Goal: Task Accomplishment & Management: Manage account settings

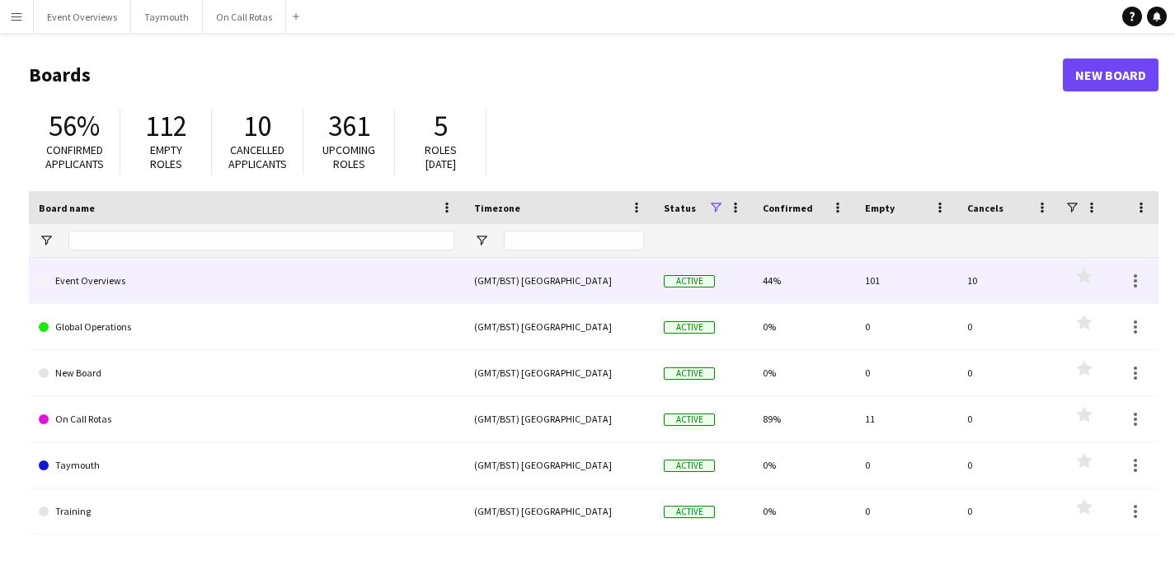
click at [106, 273] on link "Event Overviews" at bounding box center [246, 281] width 415 height 46
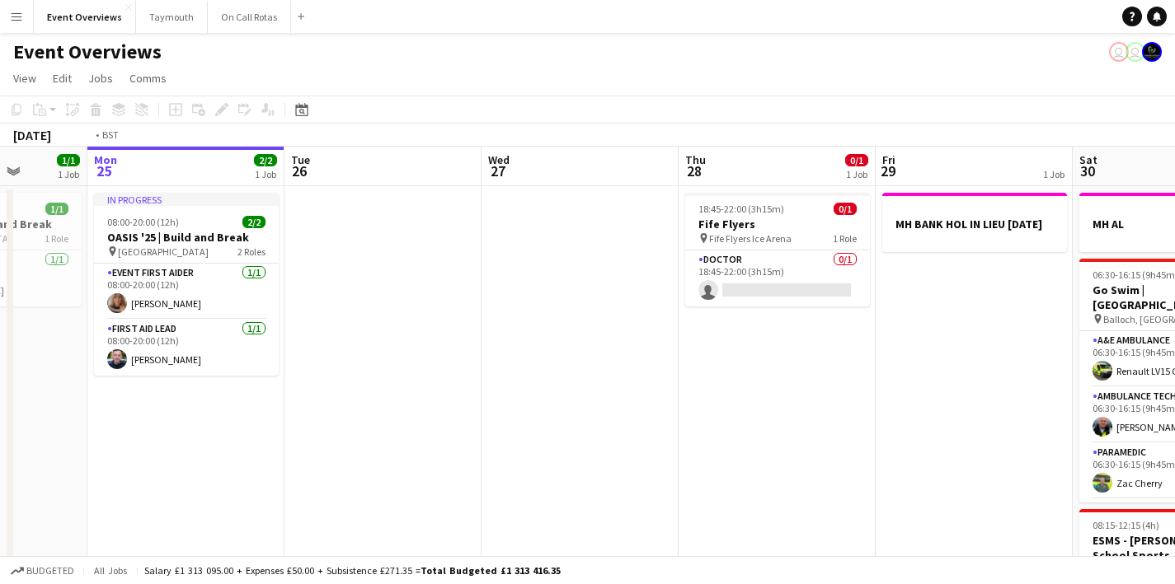
scroll to position [0, 530]
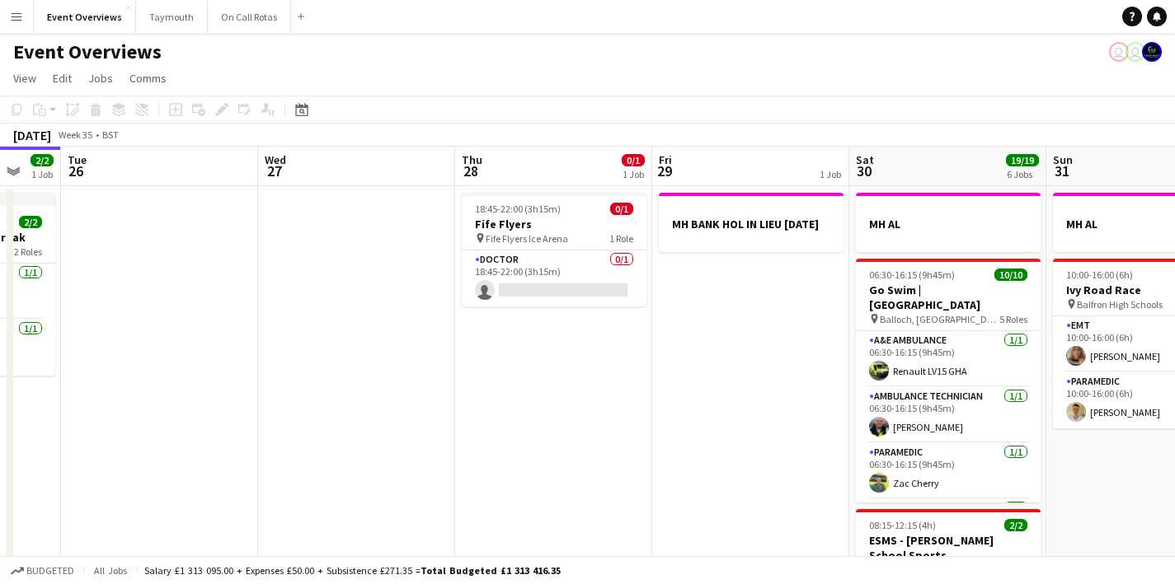
drag, startPoint x: 979, startPoint y: 407, endPoint x: 655, endPoint y: 434, distance: 325.9
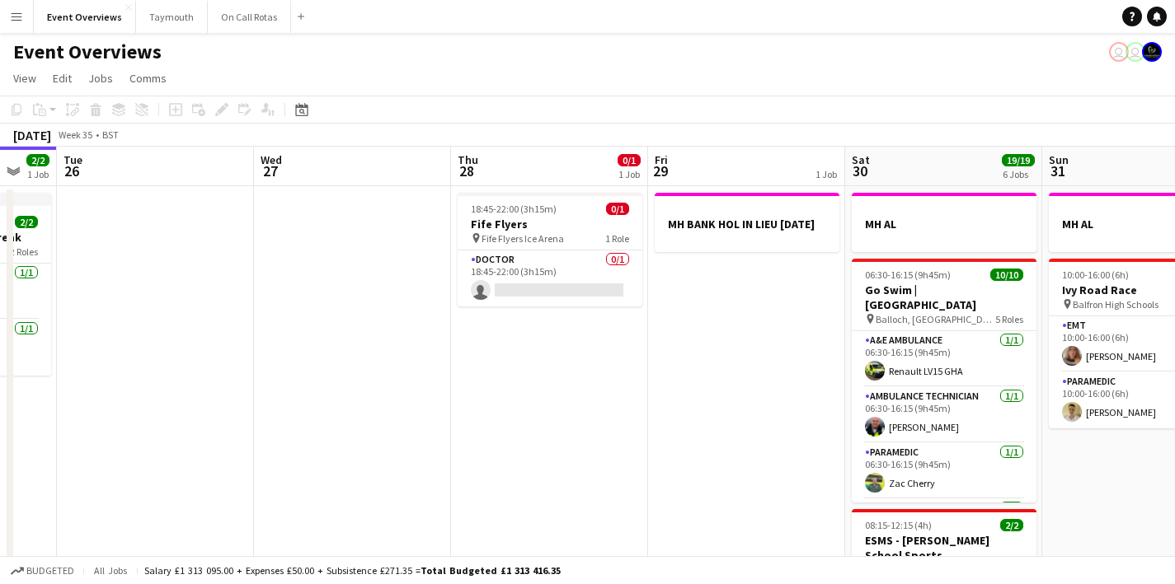
drag, startPoint x: 786, startPoint y: 395, endPoint x: 397, endPoint y: 415, distance: 389.6
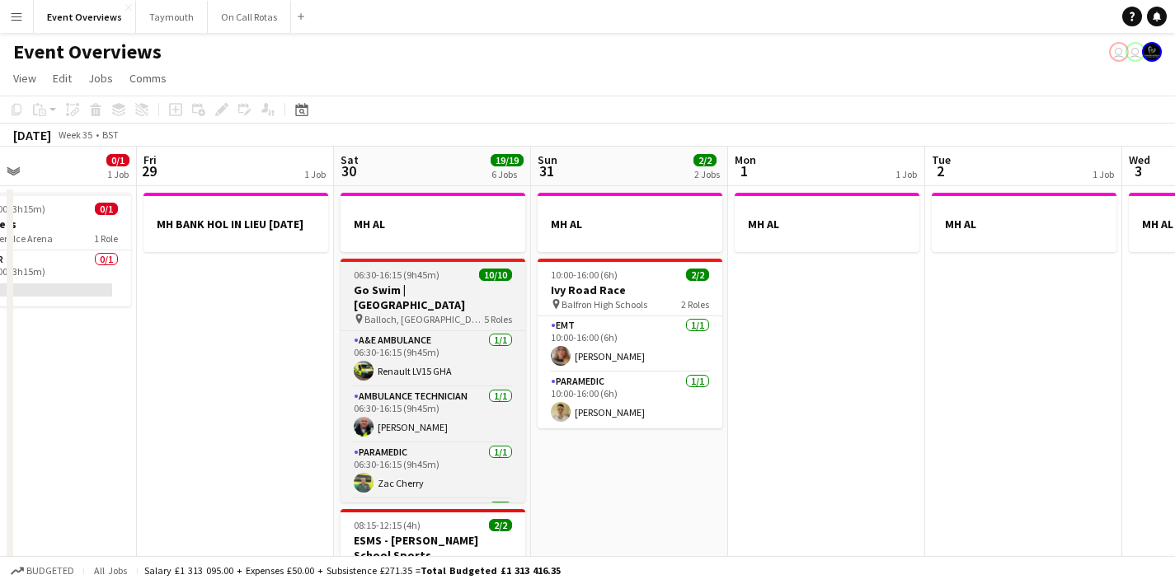
drag, startPoint x: 586, startPoint y: 421, endPoint x: 745, endPoint y: 399, distance: 160.6
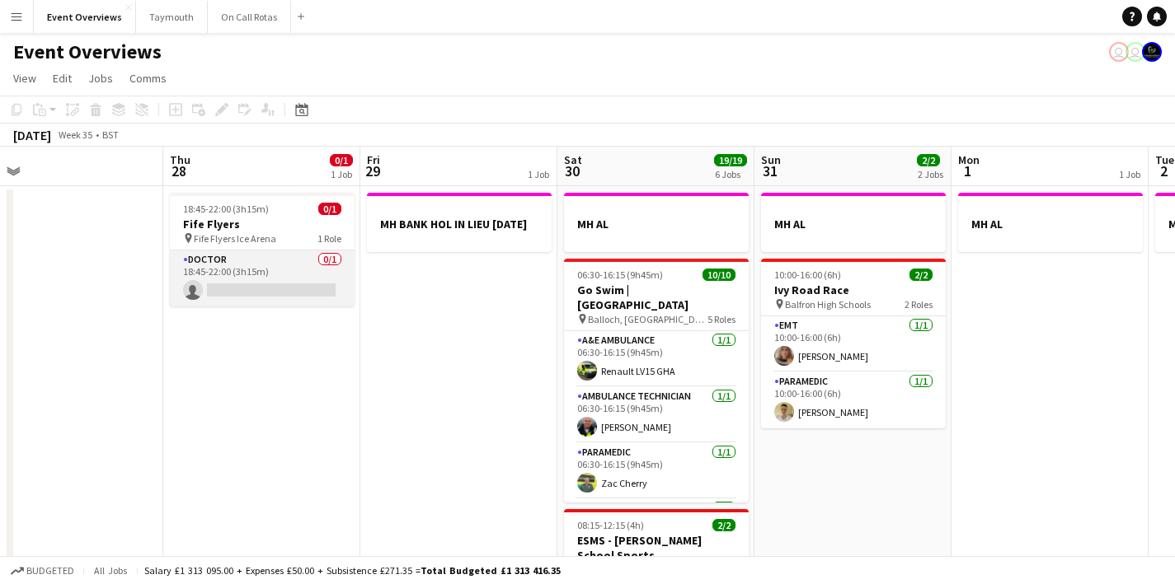
click at [242, 279] on app-card-role "Doctor 0/1 18:45-22:00 (3h15m) single-neutral-actions" at bounding box center [262, 279] width 185 height 56
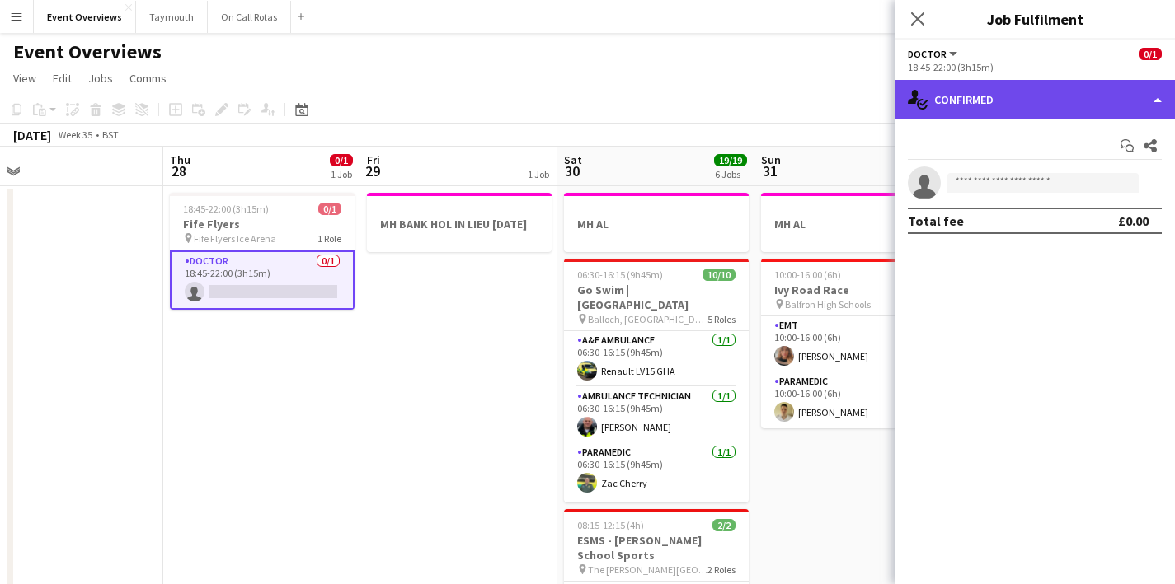
click at [966, 115] on div "single-neutral-actions-check-2 Confirmed" at bounding box center [1034, 100] width 280 height 40
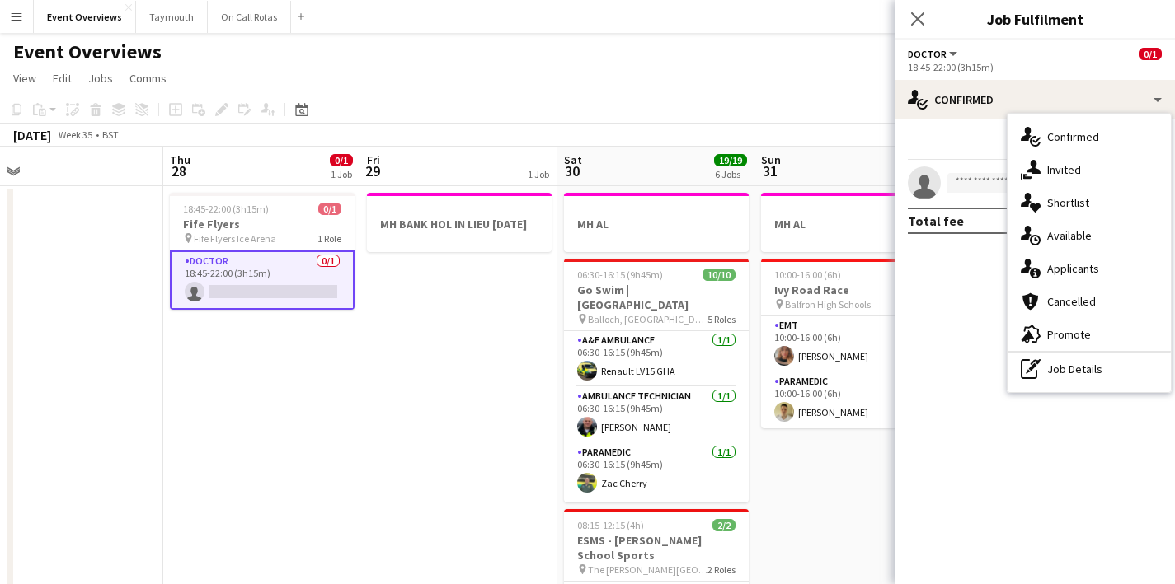
click at [1046, 373] on div "pen-write Job Details" at bounding box center [1088, 369] width 163 height 33
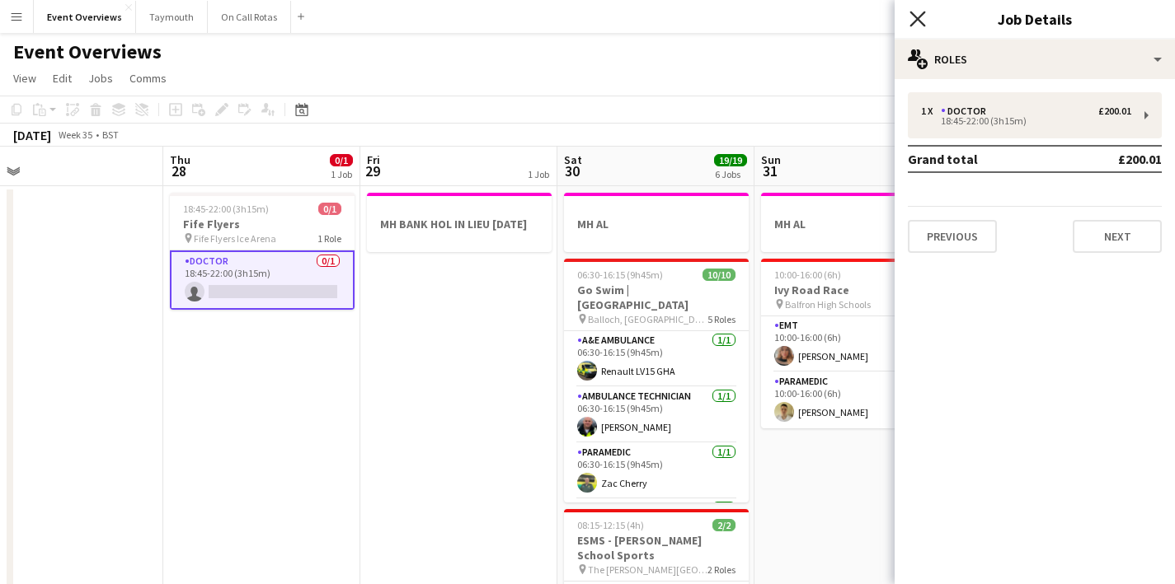
click at [918, 15] on icon "Close pop-in" at bounding box center [917, 19] width 16 height 16
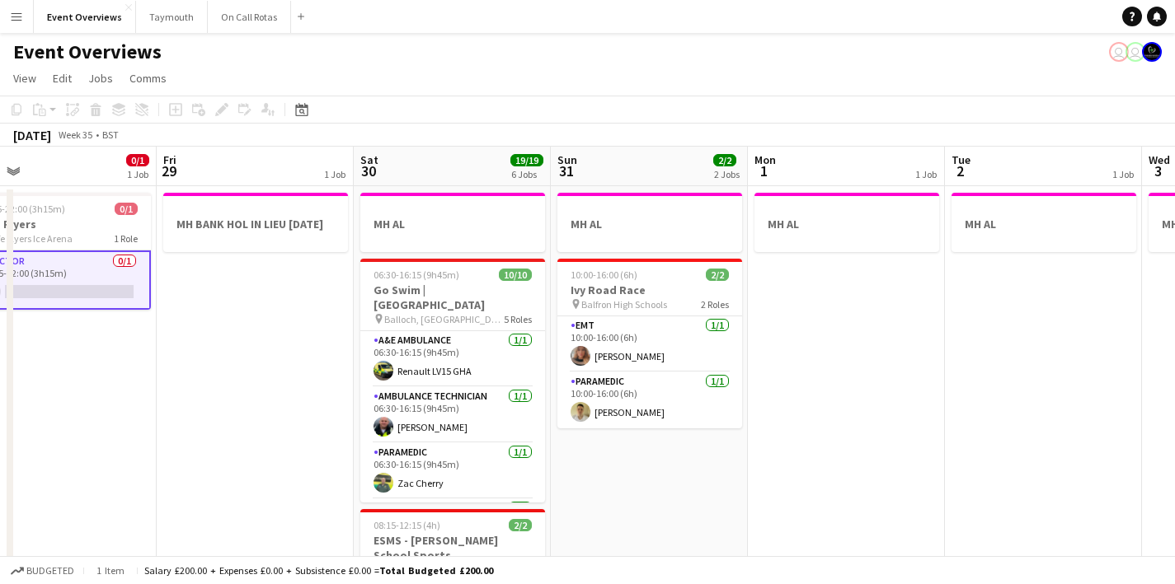
drag, startPoint x: 856, startPoint y: 472, endPoint x: 669, endPoint y: 485, distance: 187.6
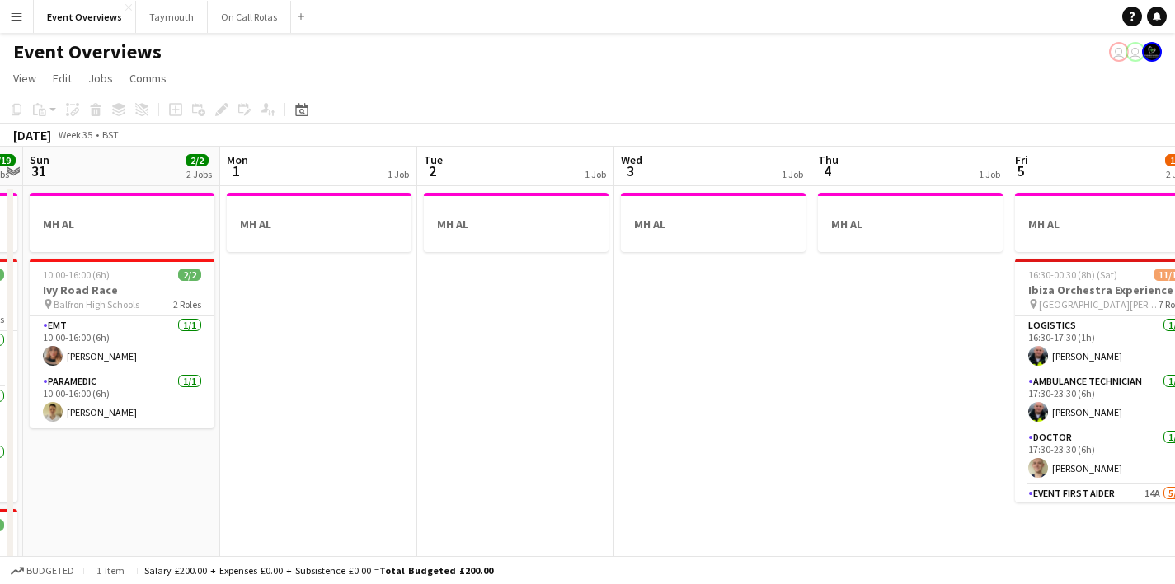
drag, startPoint x: 931, startPoint y: 416, endPoint x: 601, endPoint y: 454, distance: 331.9
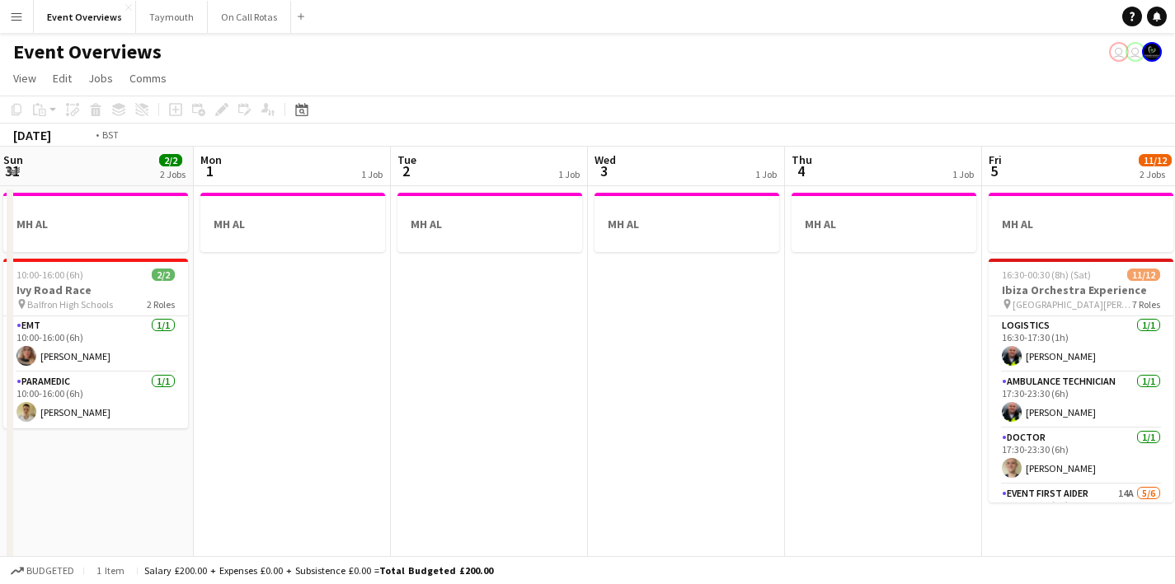
drag, startPoint x: 768, startPoint y: 429, endPoint x: 547, endPoint y: 468, distance: 225.1
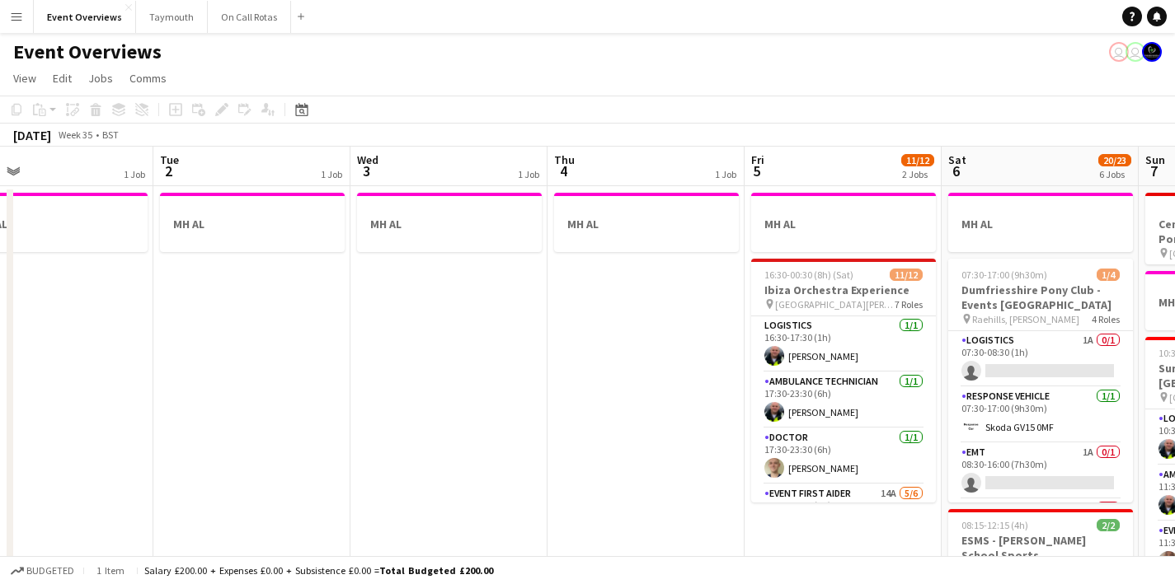
scroll to position [0, 561]
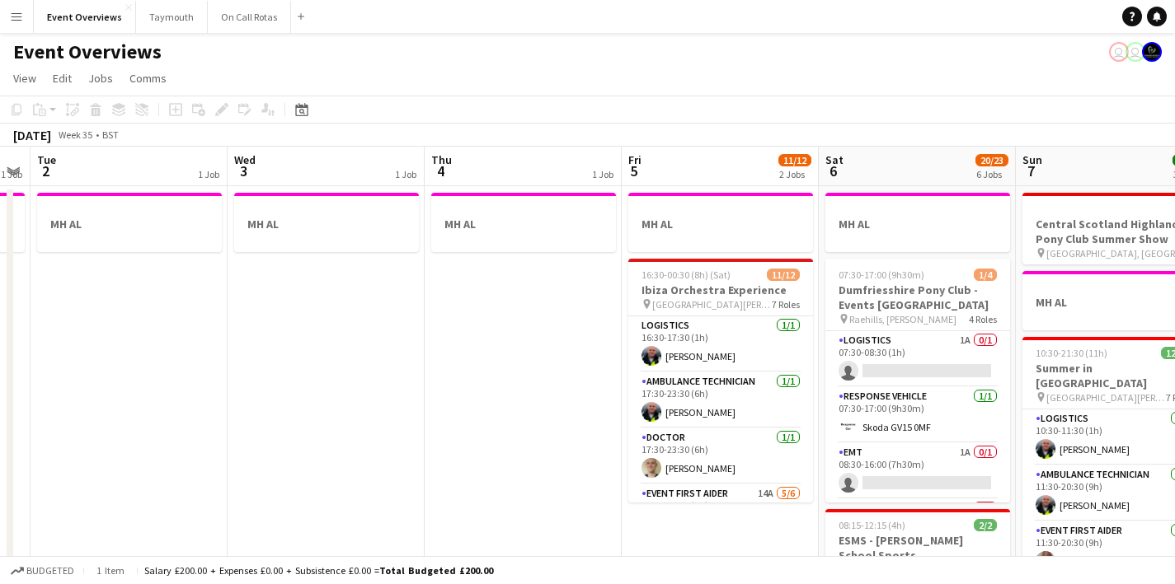
drag, startPoint x: 562, startPoint y: 444, endPoint x: 496, endPoint y: 474, distance: 72.3
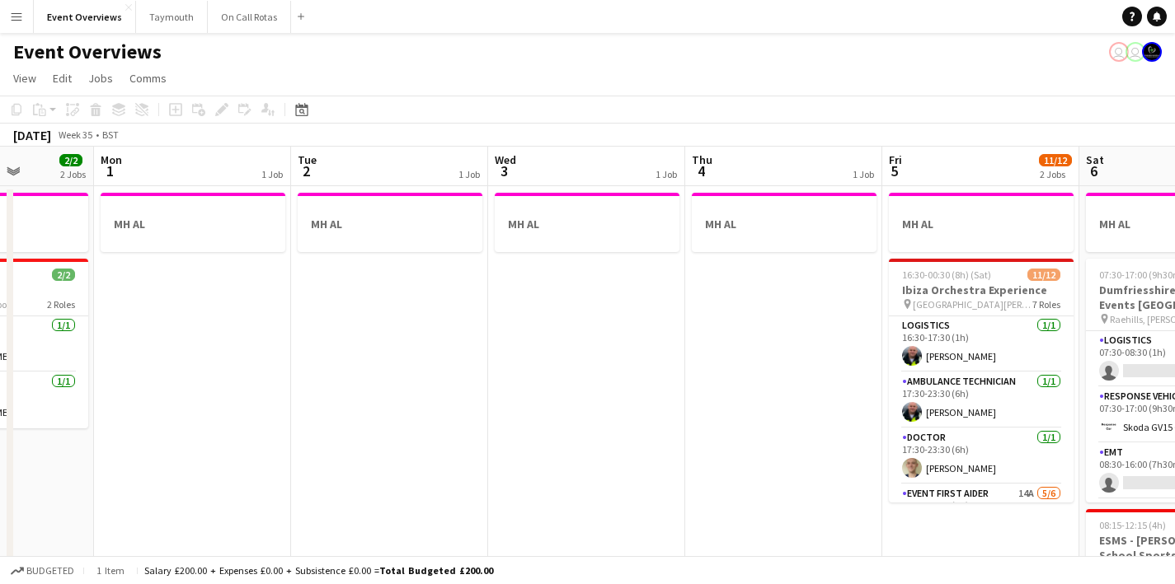
drag, startPoint x: 509, startPoint y: 467, endPoint x: 498, endPoint y: 488, distance: 24.3
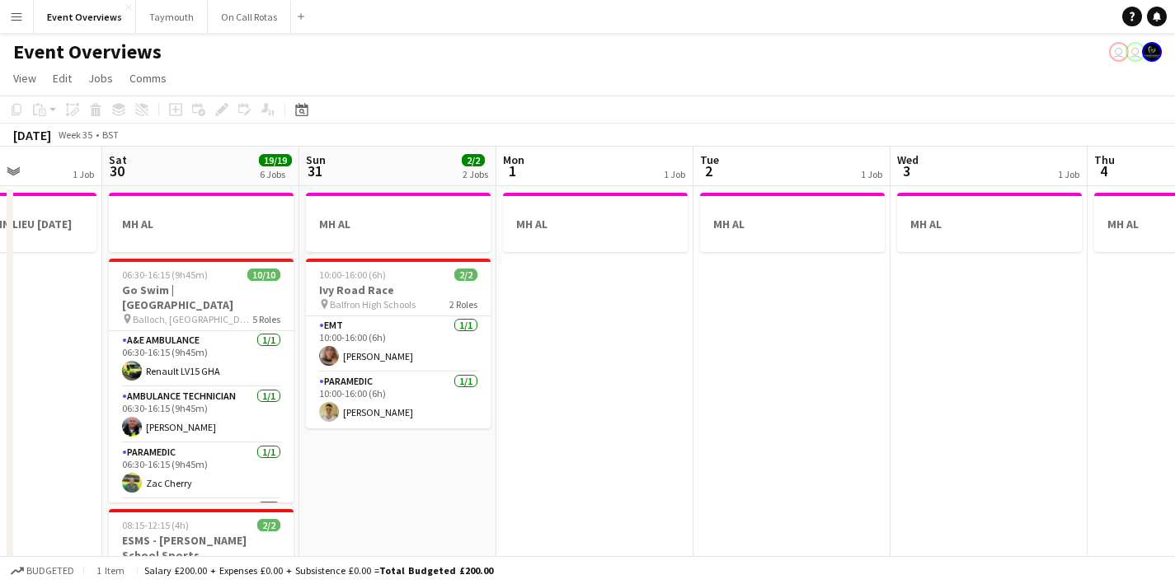
drag, startPoint x: 391, startPoint y: 499, endPoint x: 524, endPoint y: 496, distance: 133.6
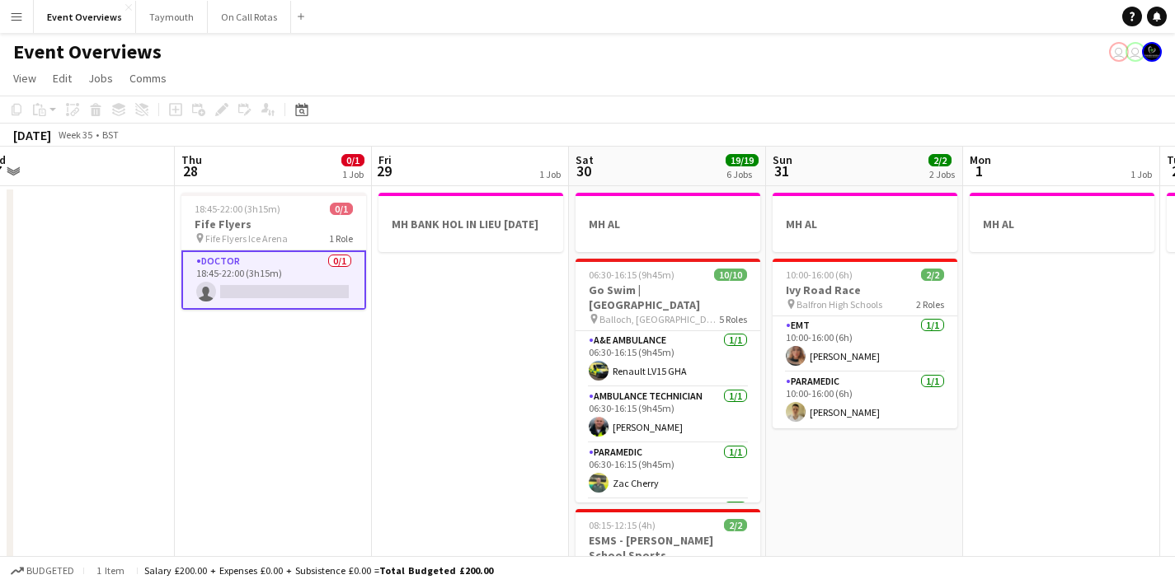
drag, startPoint x: 737, startPoint y: 500, endPoint x: 767, endPoint y: 504, distance: 30.0
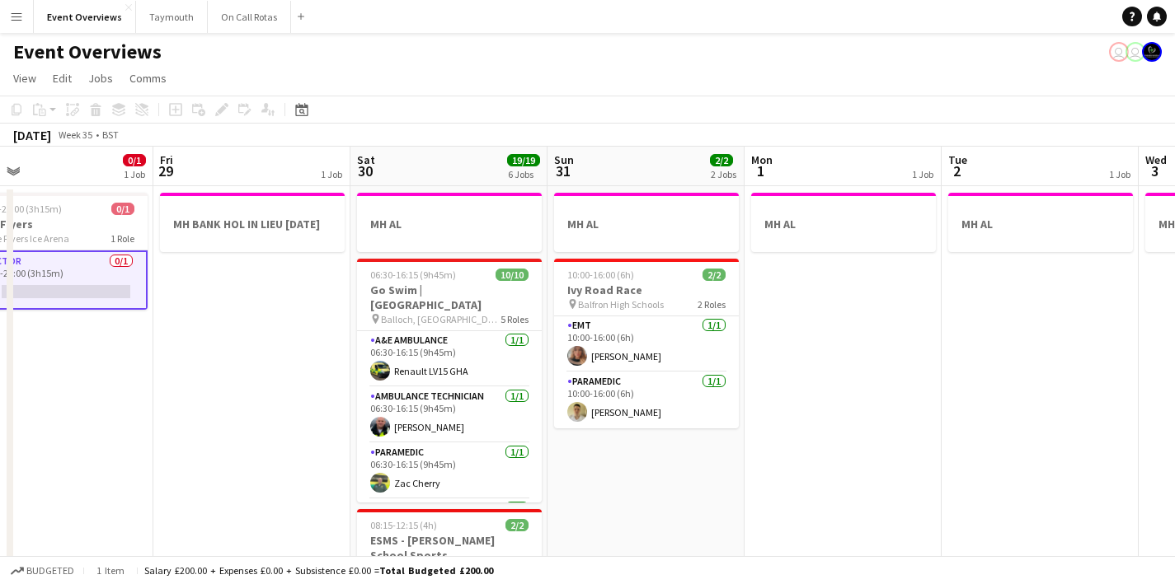
drag, startPoint x: 946, startPoint y: 453, endPoint x: 800, endPoint y: 481, distance: 149.5
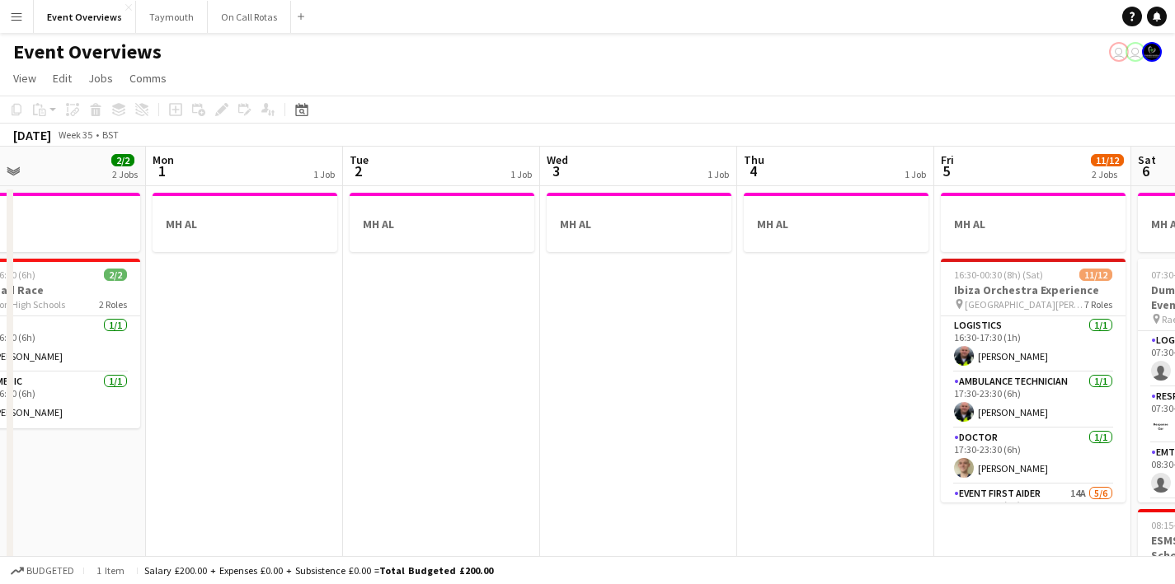
drag, startPoint x: 539, startPoint y: 455, endPoint x: 873, endPoint y: 442, distance: 334.1
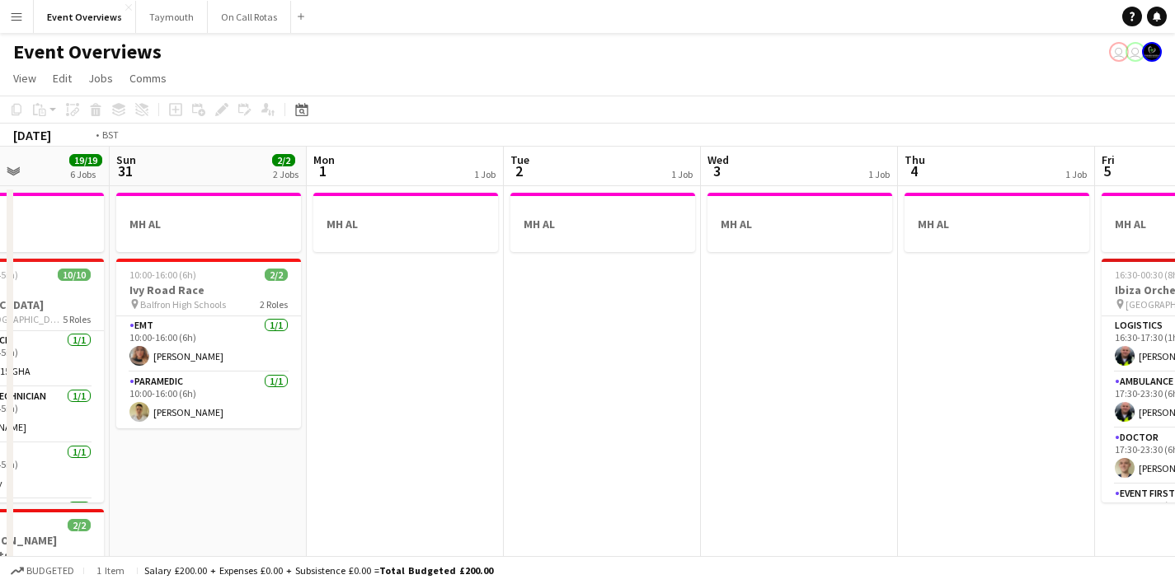
drag, startPoint x: 937, startPoint y: 442, endPoint x: 641, endPoint y: 439, distance: 296.0
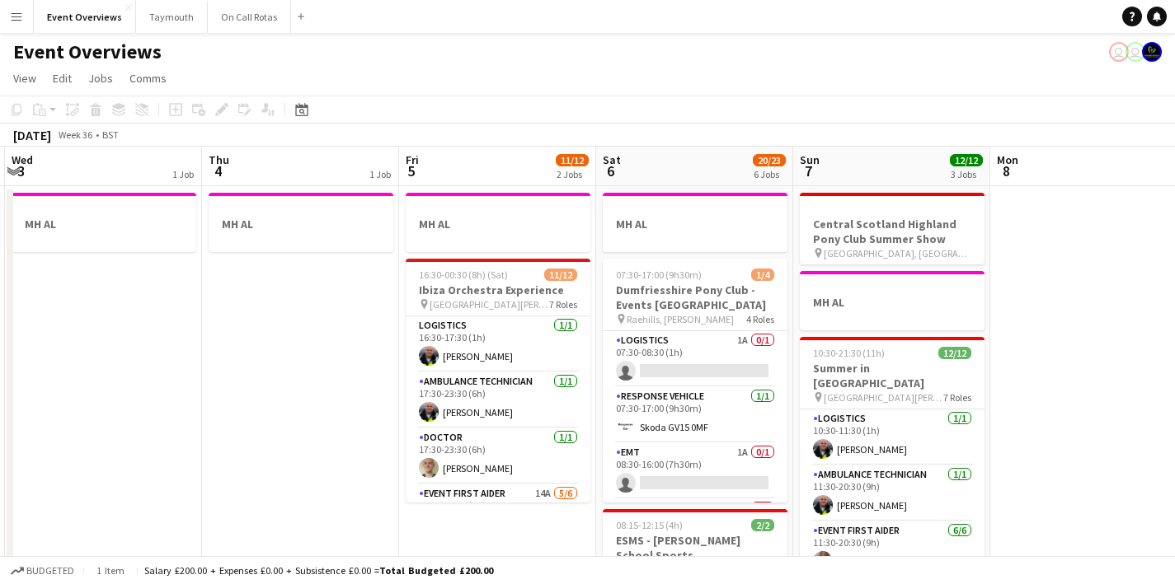
drag, startPoint x: 1077, startPoint y: 423, endPoint x: 472, endPoint y: 410, distance: 605.2
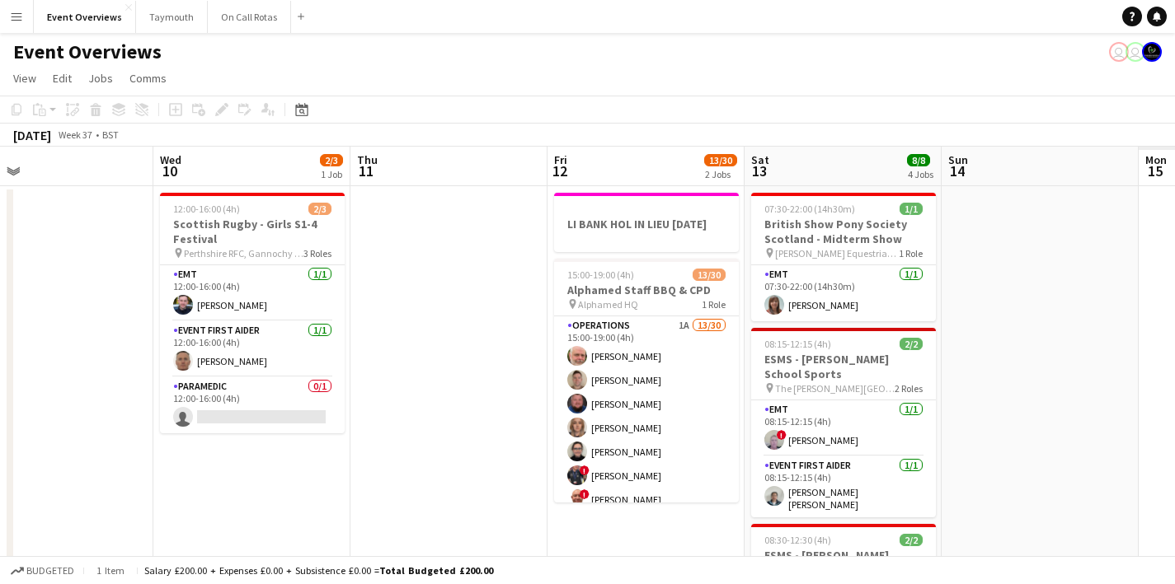
drag, startPoint x: 927, startPoint y: 411, endPoint x: 377, endPoint y: 421, distance: 550.8
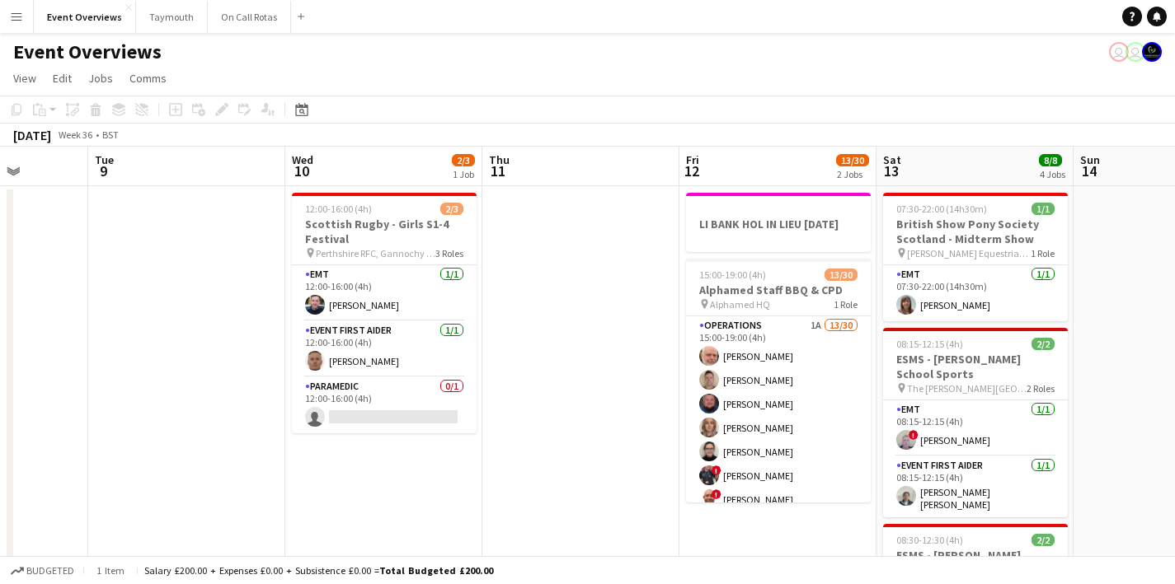
drag, startPoint x: 770, startPoint y: 420, endPoint x: 323, endPoint y: 423, distance: 446.8
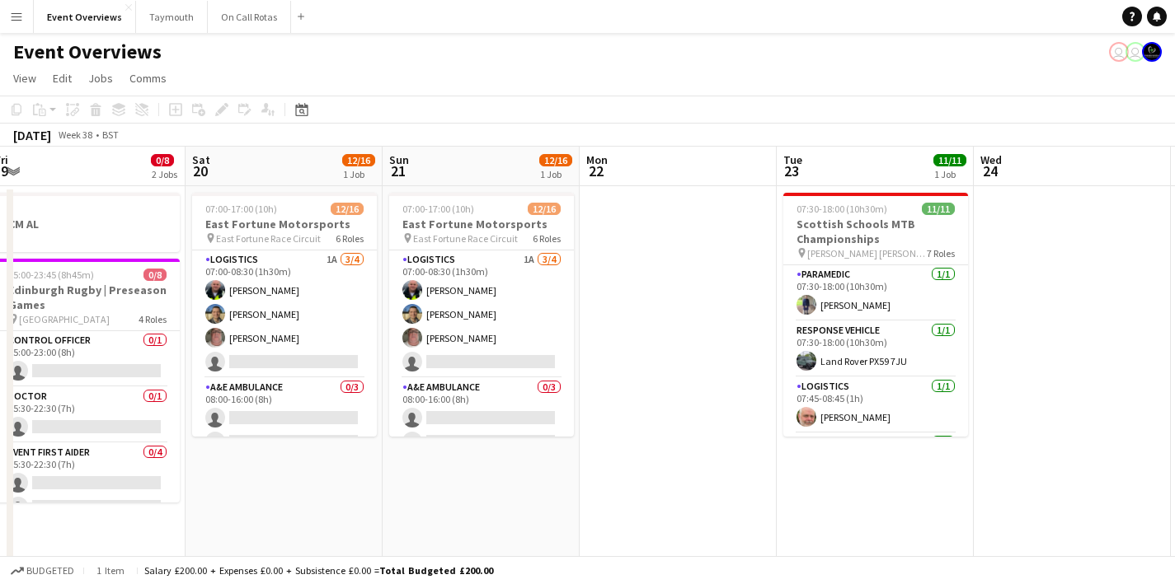
drag, startPoint x: 663, startPoint y: 475, endPoint x: 527, endPoint y: 454, distance: 137.6
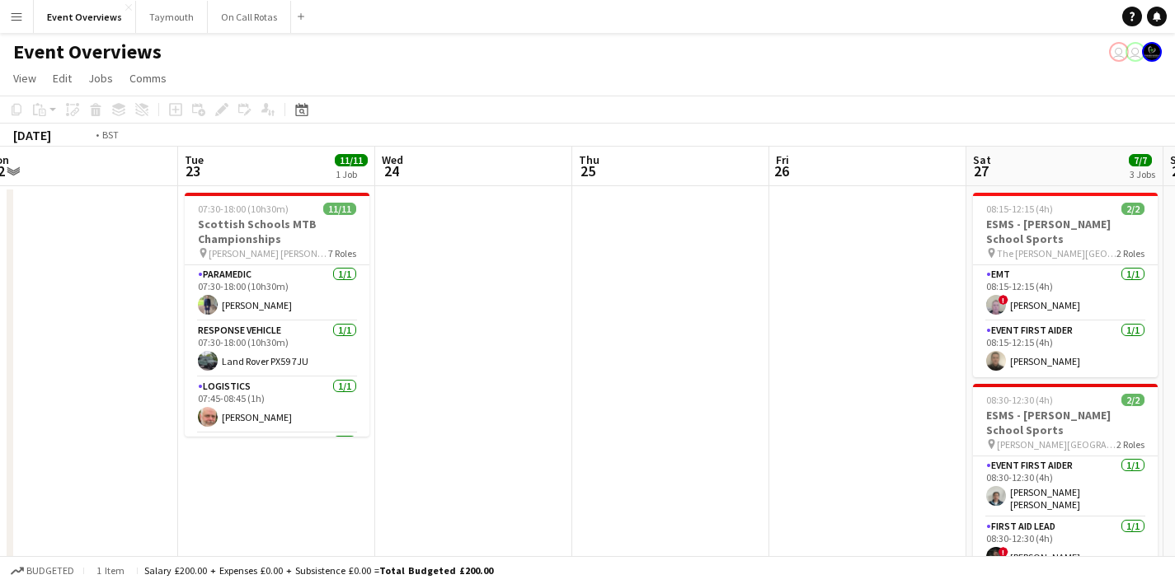
drag, startPoint x: 655, startPoint y: 444, endPoint x: 561, endPoint y: 432, distance: 94.7
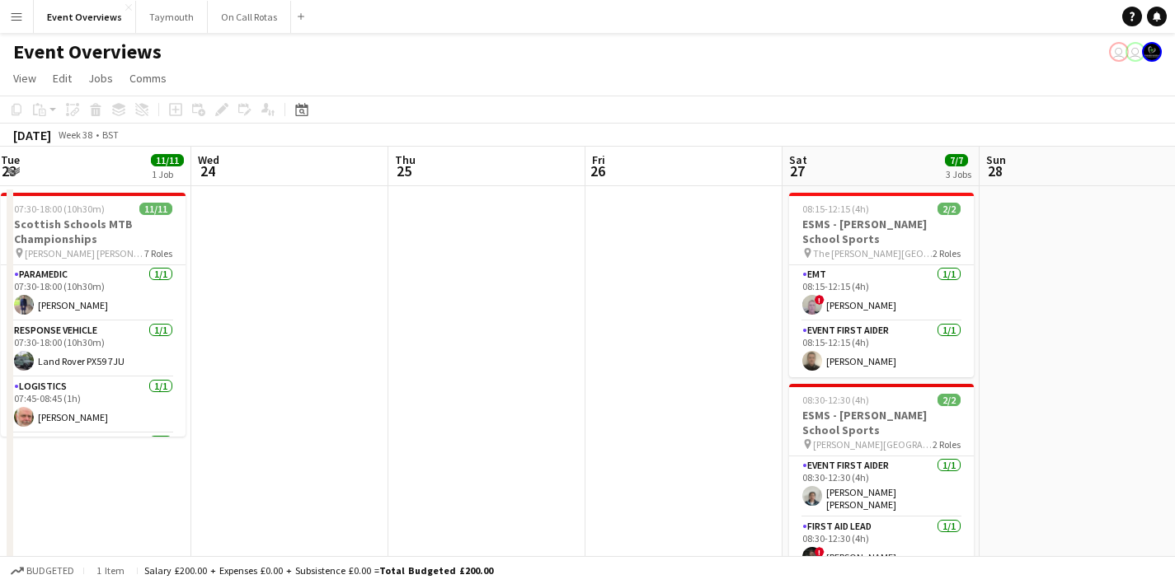
drag, startPoint x: 551, startPoint y: 451, endPoint x: 412, endPoint y: 449, distance: 138.5
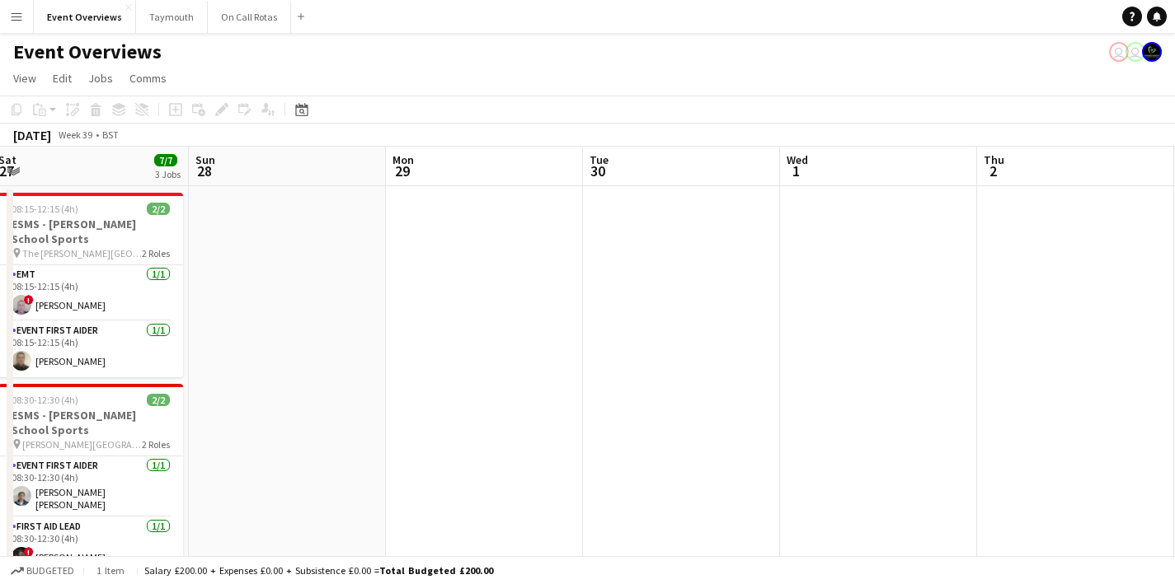
drag, startPoint x: 631, startPoint y: 434, endPoint x: 444, endPoint y: 448, distance: 188.4
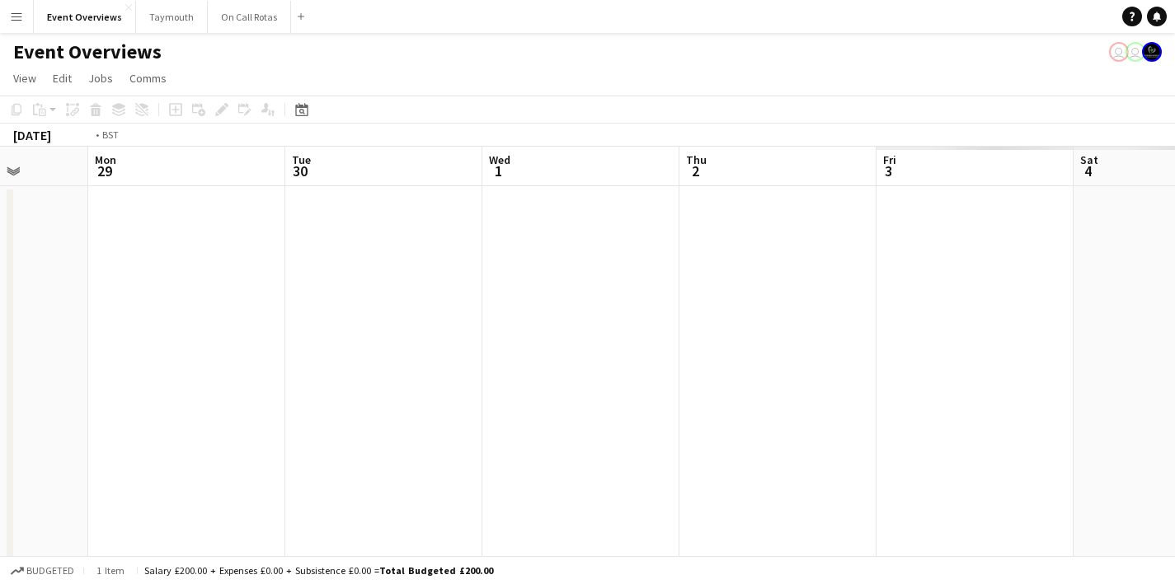
drag, startPoint x: 718, startPoint y: 457, endPoint x: 432, endPoint y: 456, distance: 286.1
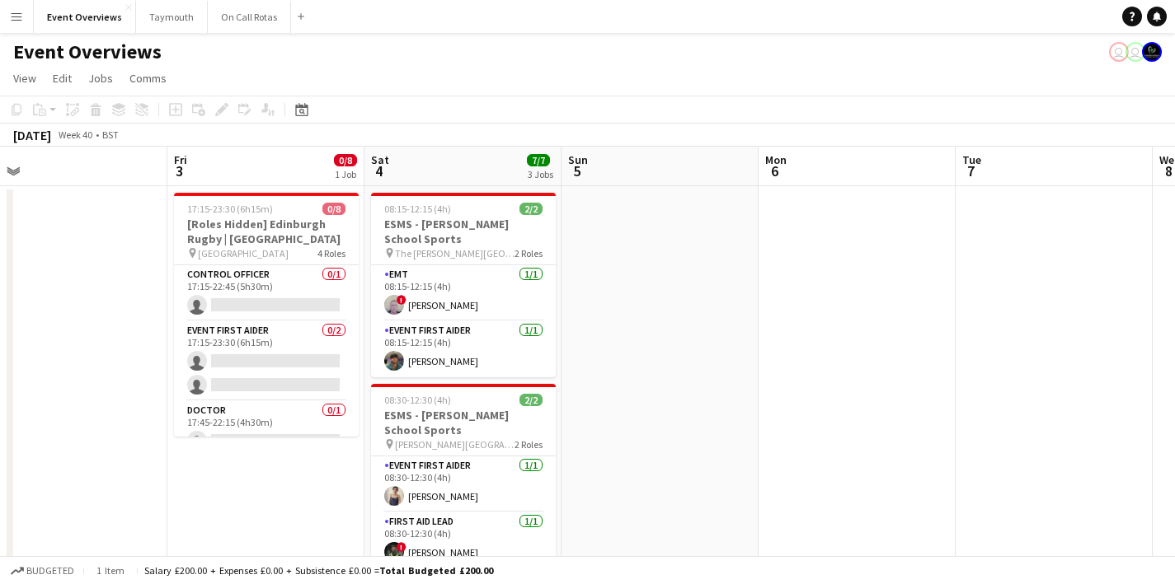
drag, startPoint x: 706, startPoint y: 379, endPoint x: 993, endPoint y: 382, distance: 287.7
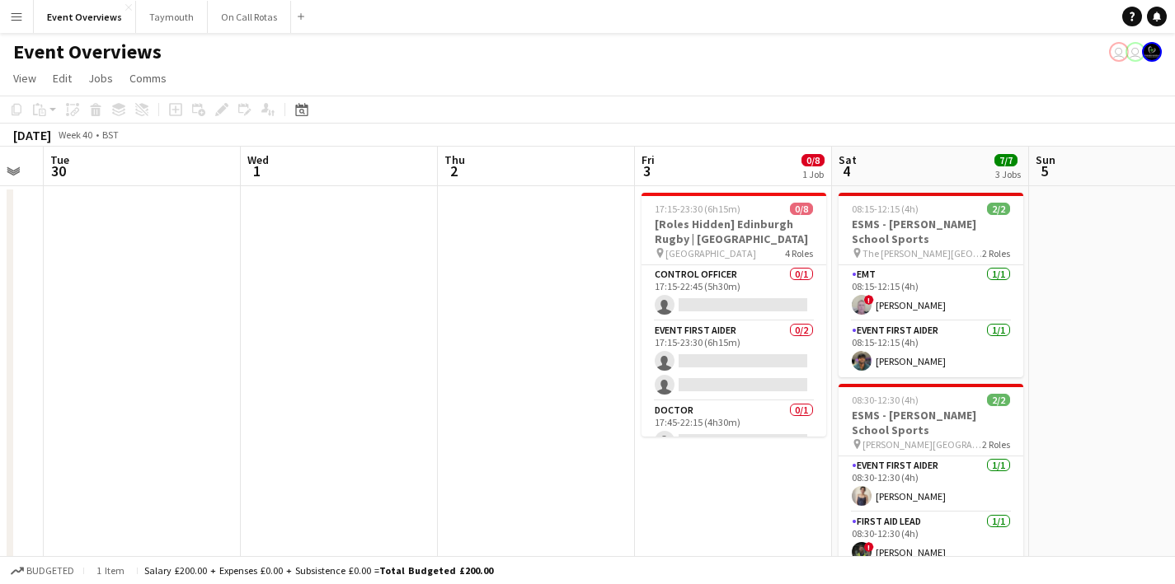
scroll to position [0, 429]
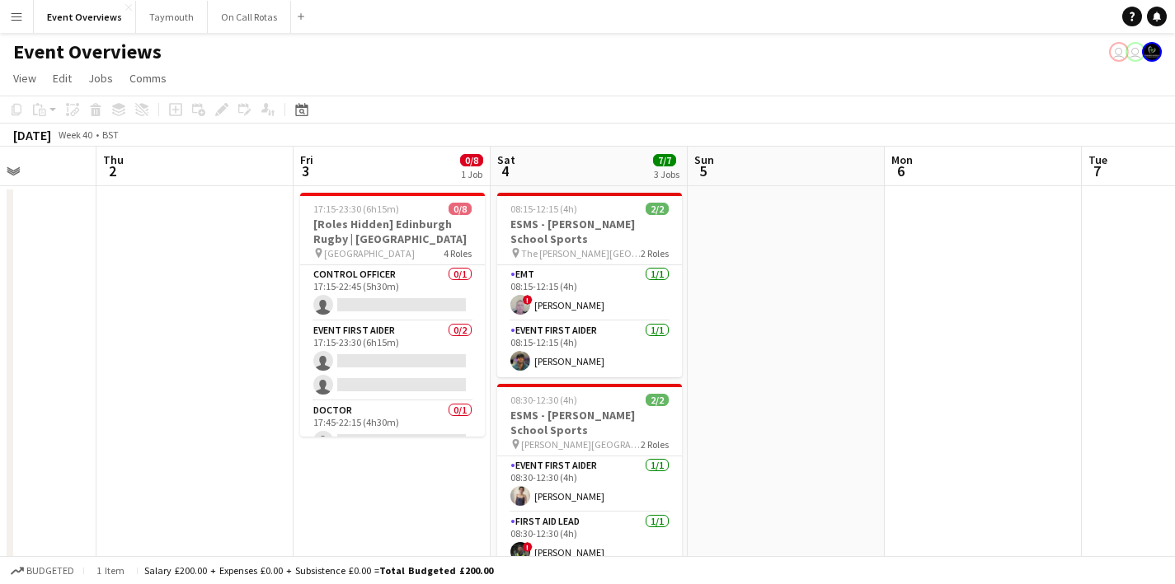
drag, startPoint x: 748, startPoint y: 439, endPoint x: 209, endPoint y: 444, distance: 538.3
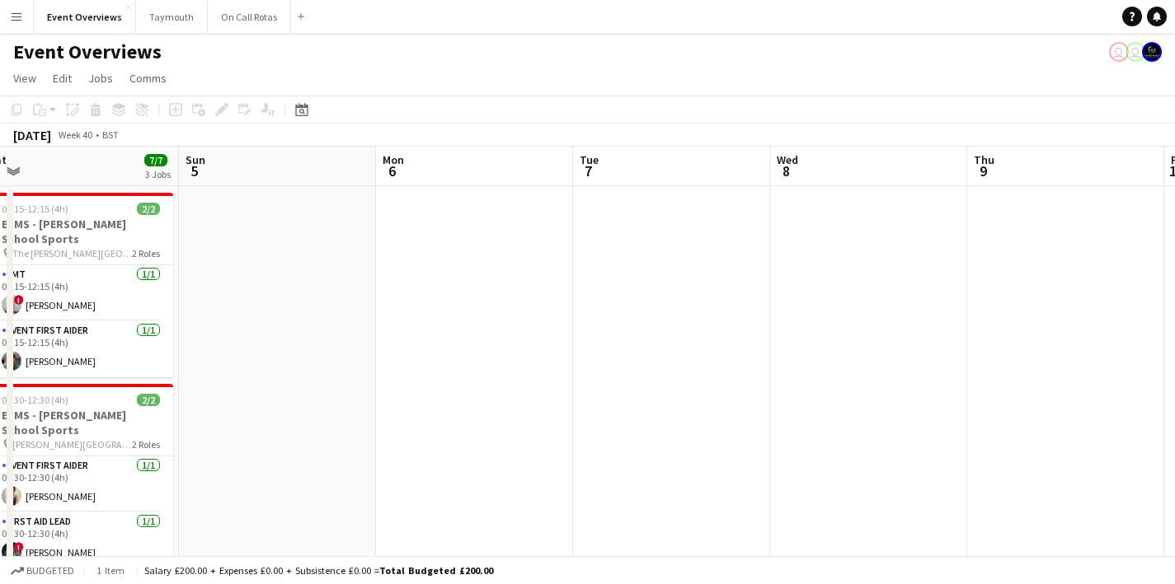
drag, startPoint x: 553, startPoint y: 439, endPoint x: 386, endPoint y: 435, distance: 167.4
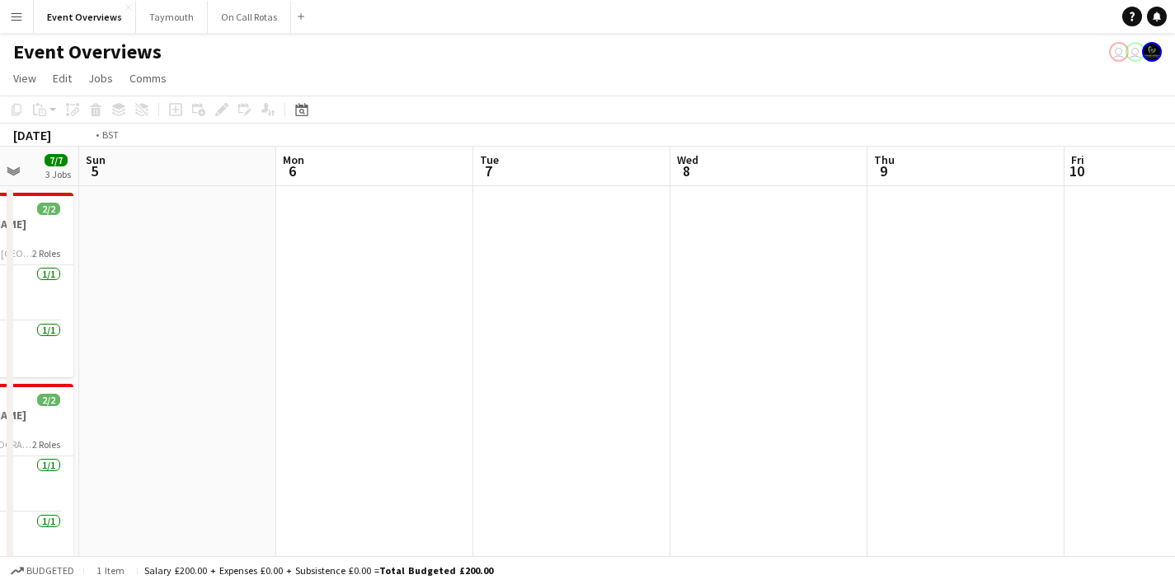
drag, startPoint x: 873, startPoint y: 410, endPoint x: 401, endPoint y: 452, distance: 473.4
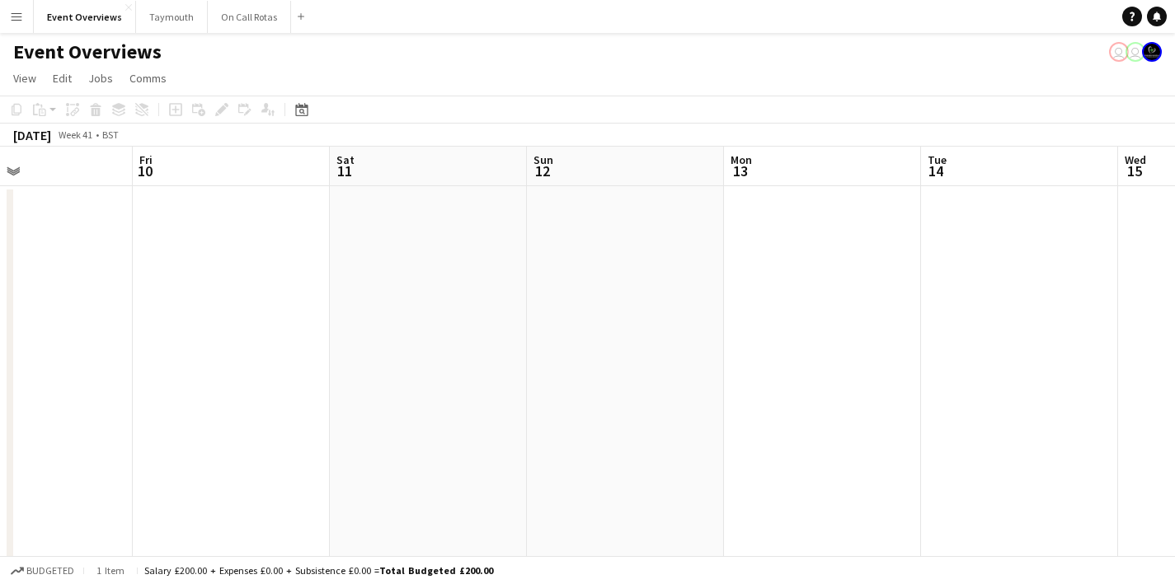
scroll to position [0, 567]
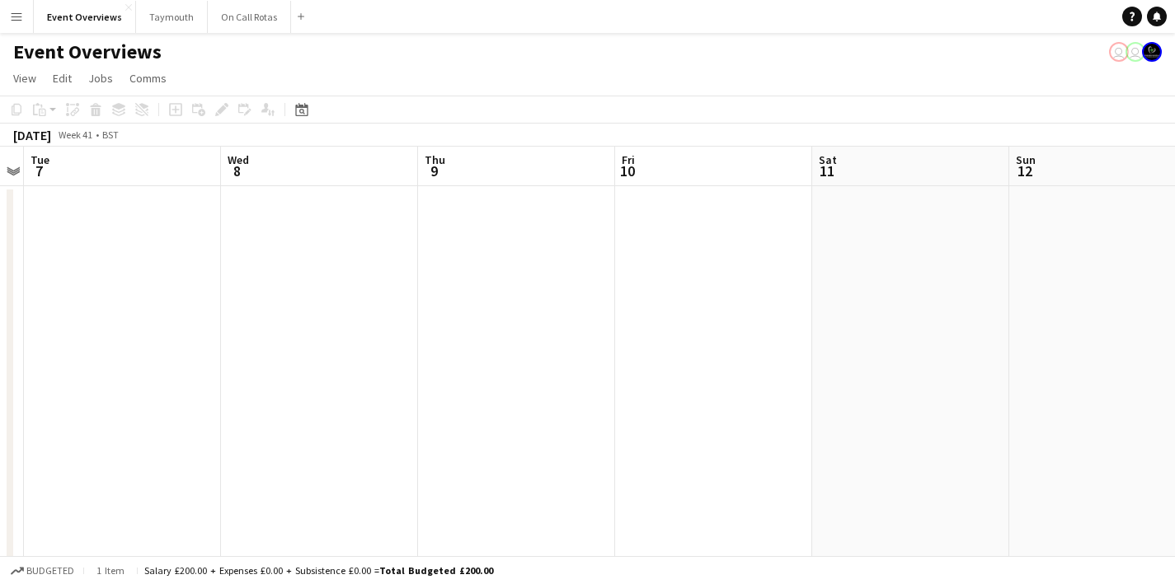
drag, startPoint x: 916, startPoint y: 296, endPoint x: 1160, endPoint y: 279, distance: 244.6
click at [302, 118] on div "Date picker" at bounding box center [302, 110] width 20 height 20
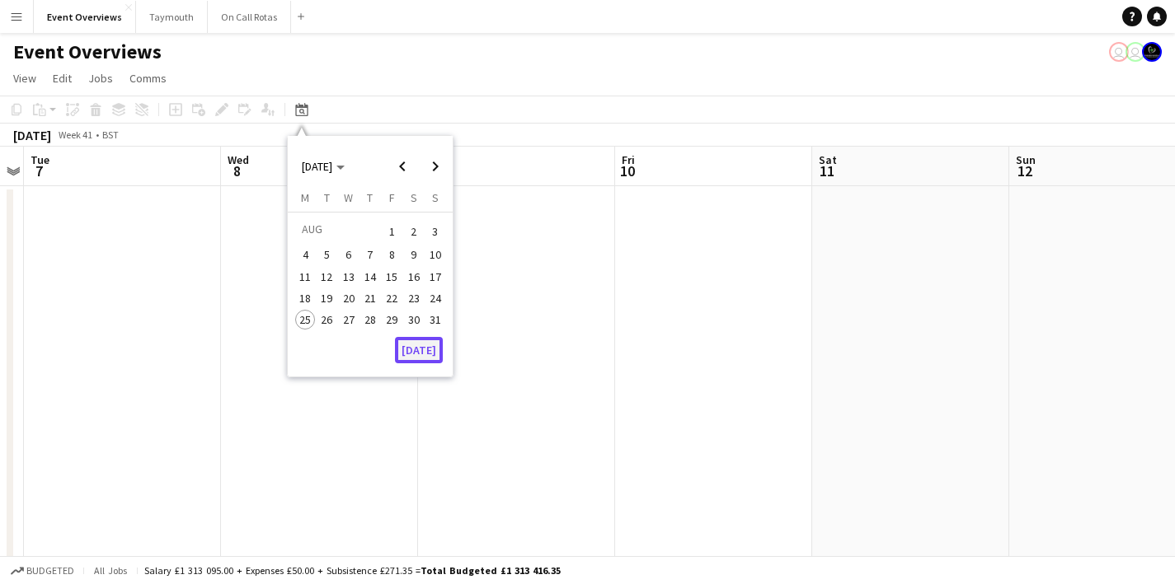
click at [414, 346] on button "[DATE]" at bounding box center [419, 350] width 48 height 26
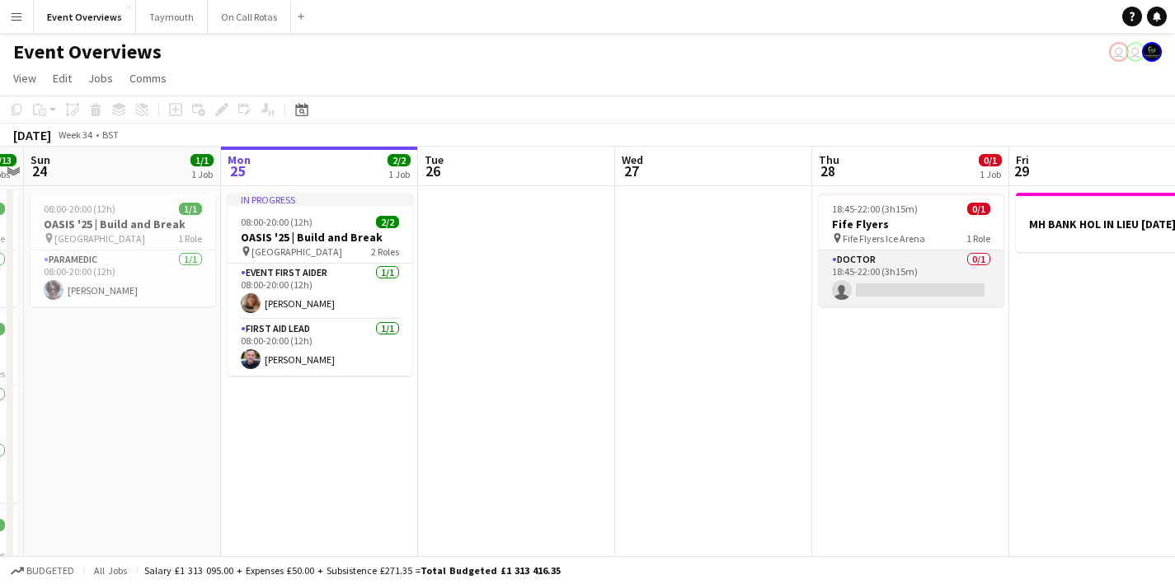
click at [928, 261] on app-card-role "Doctor 0/1 18:45-22:00 (3h15m) single-neutral-actions" at bounding box center [911, 279] width 185 height 56
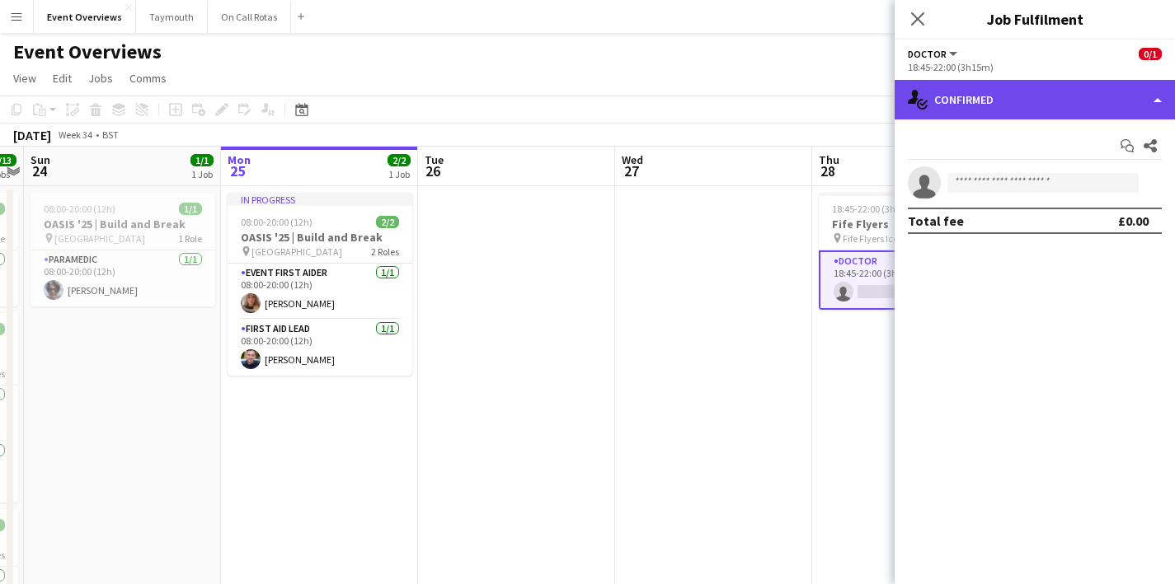
click at [1049, 94] on div "single-neutral-actions-check-2 Confirmed" at bounding box center [1034, 100] width 280 height 40
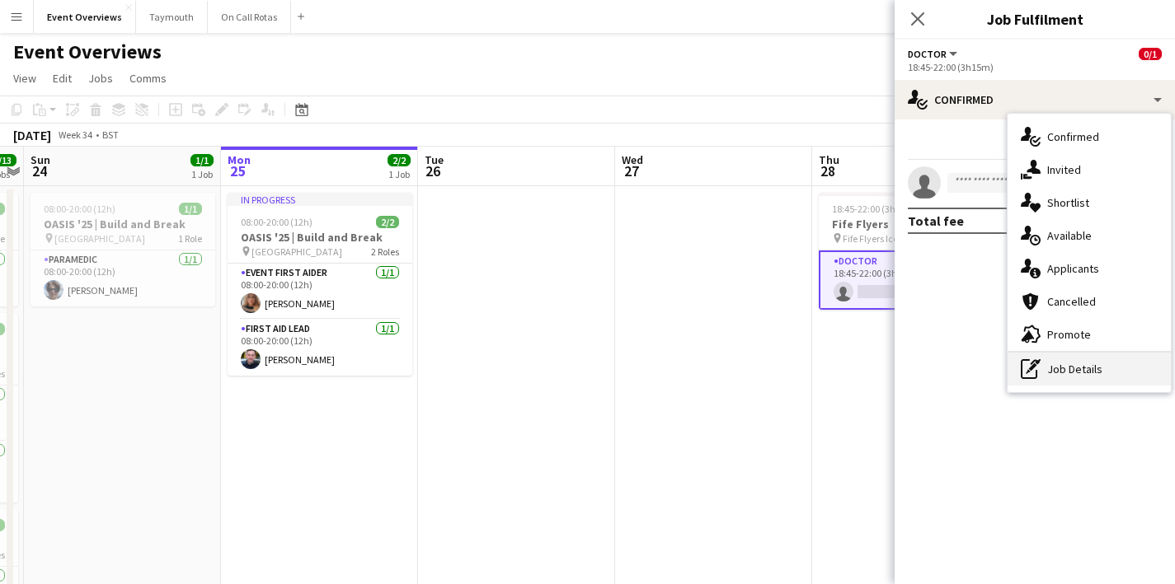
click at [1087, 383] on div "pen-write Job Details" at bounding box center [1088, 369] width 163 height 33
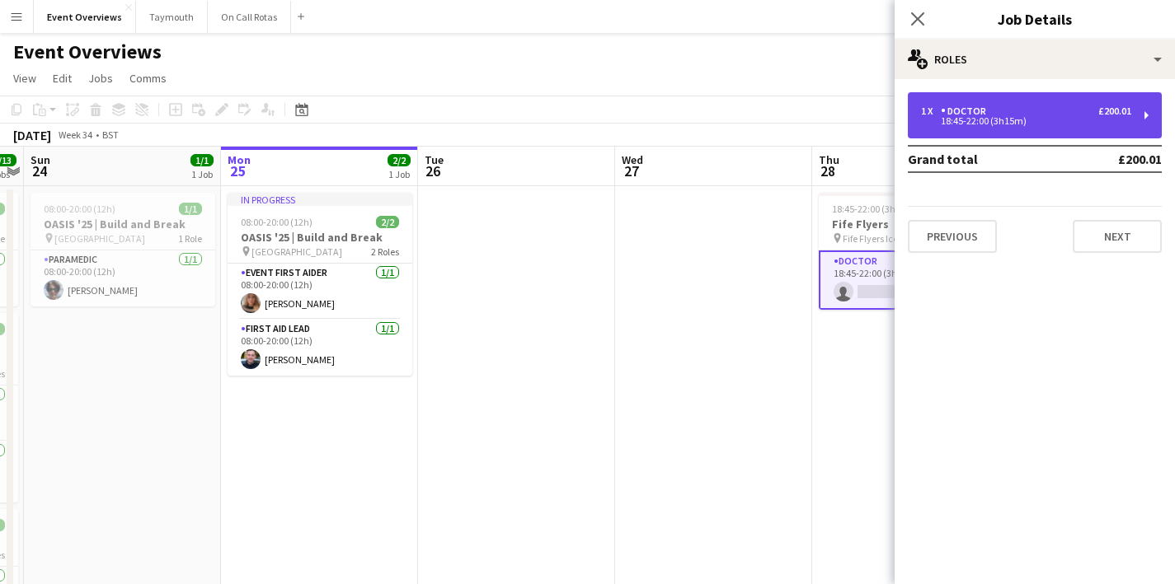
click at [1040, 117] on div "18:45-22:00 (3h15m)" at bounding box center [1026, 121] width 210 height 8
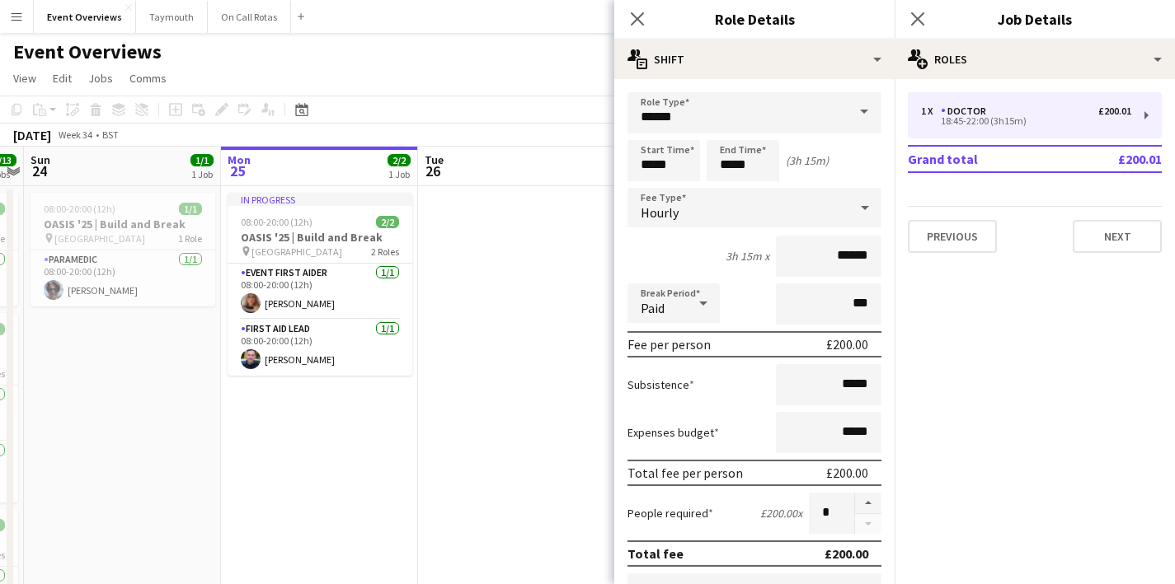
click at [833, 251] on input "******" at bounding box center [829, 256] width 106 height 41
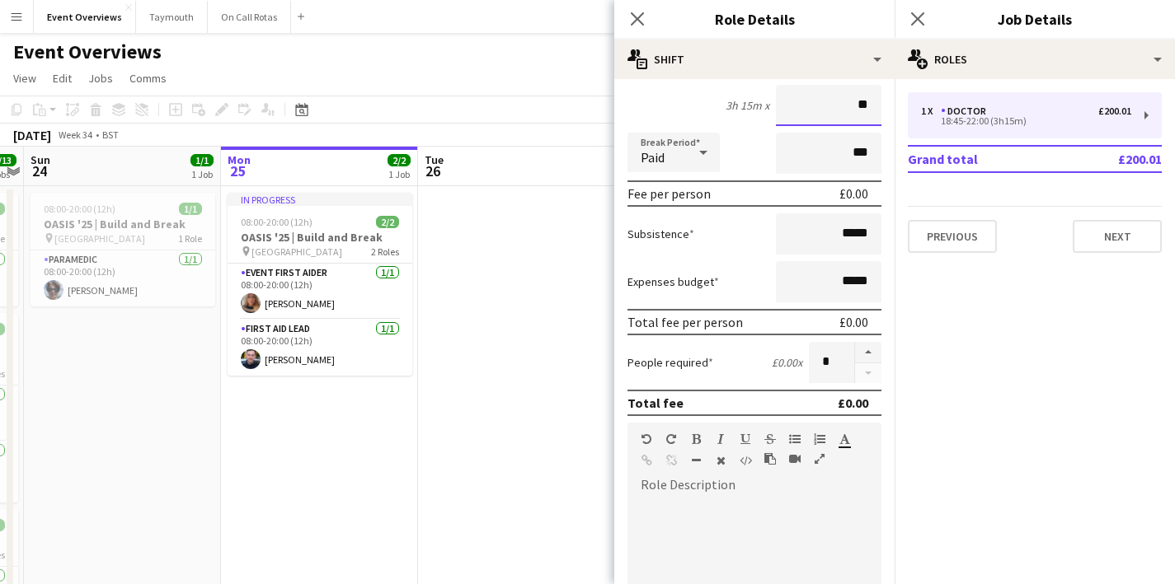
scroll to position [532, 0]
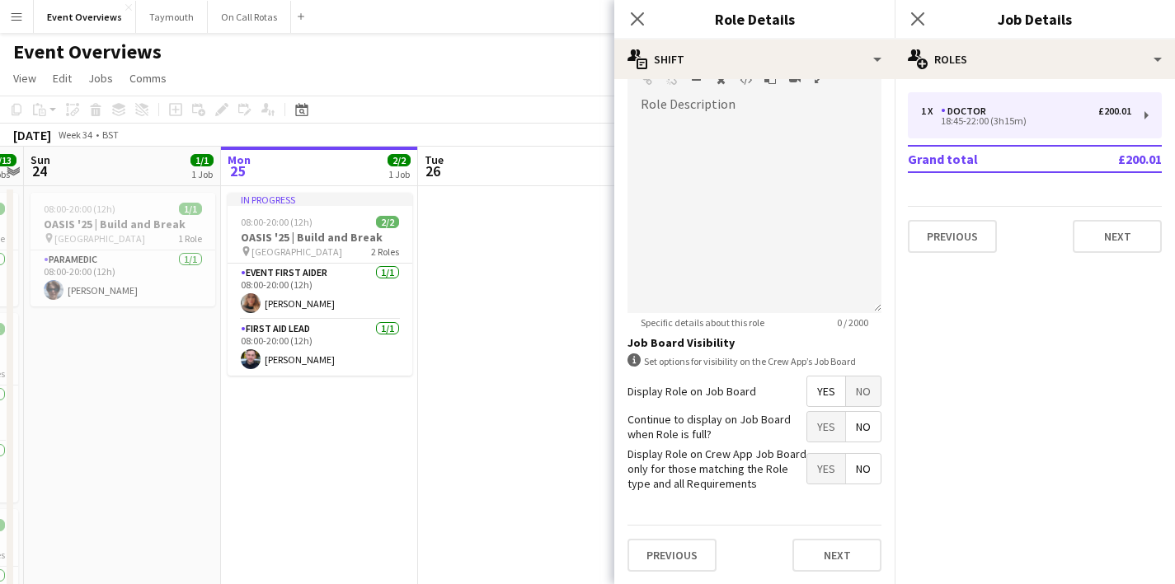
type input "**"
click at [809, 535] on div "Previous Next" at bounding box center [754, 555] width 254 height 60
click at [815, 542] on button "Next" at bounding box center [836, 555] width 89 height 33
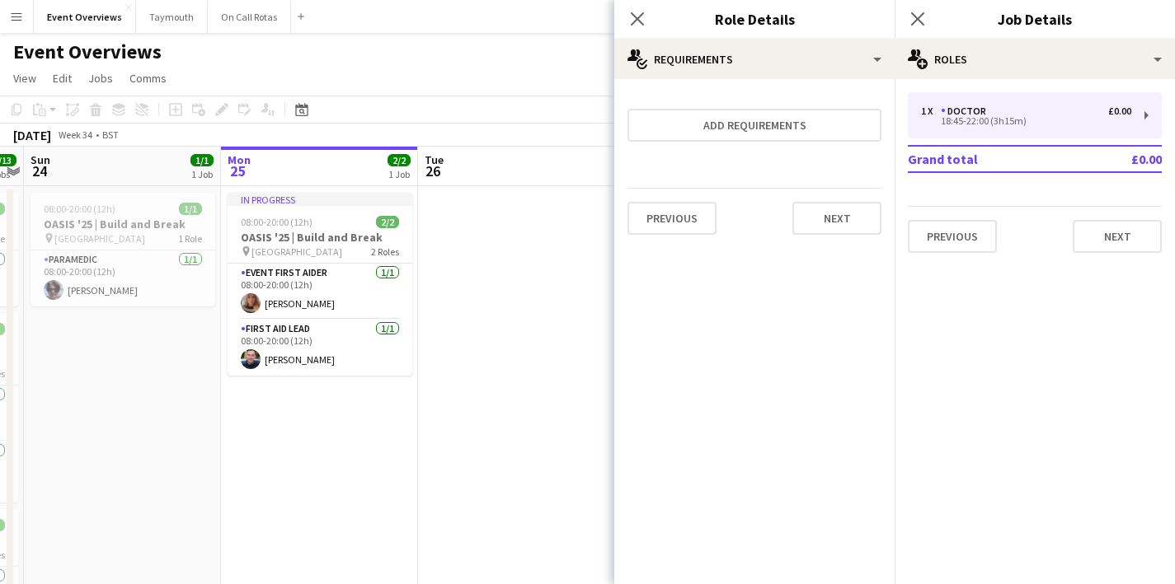
scroll to position [0, 0]
click at [857, 225] on button "Next" at bounding box center [836, 218] width 89 height 33
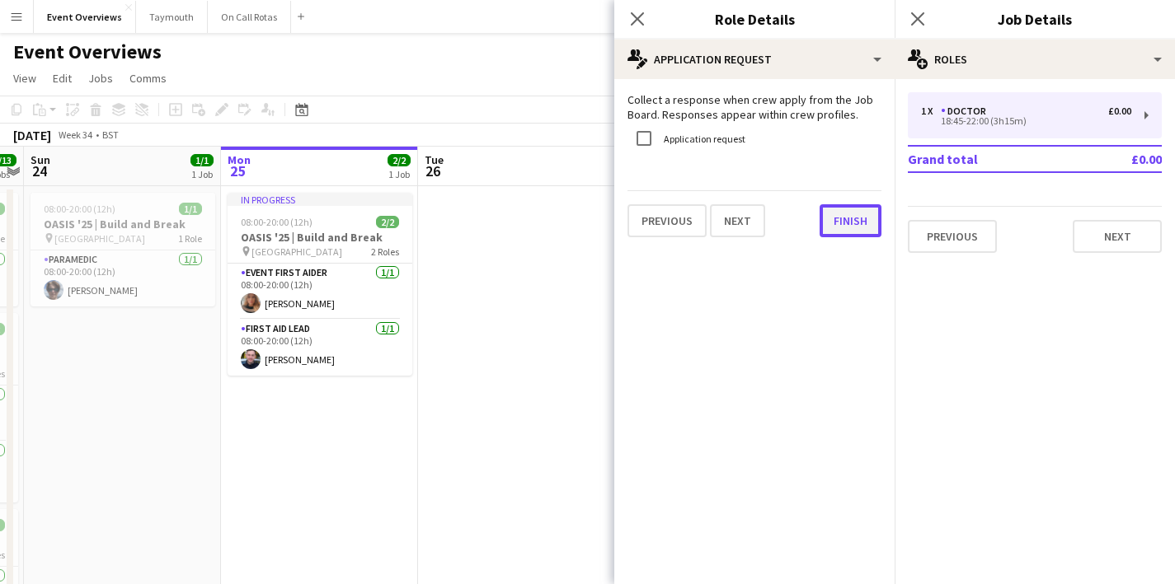
click at [829, 214] on button "Finish" at bounding box center [850, 220] width 62 height 33
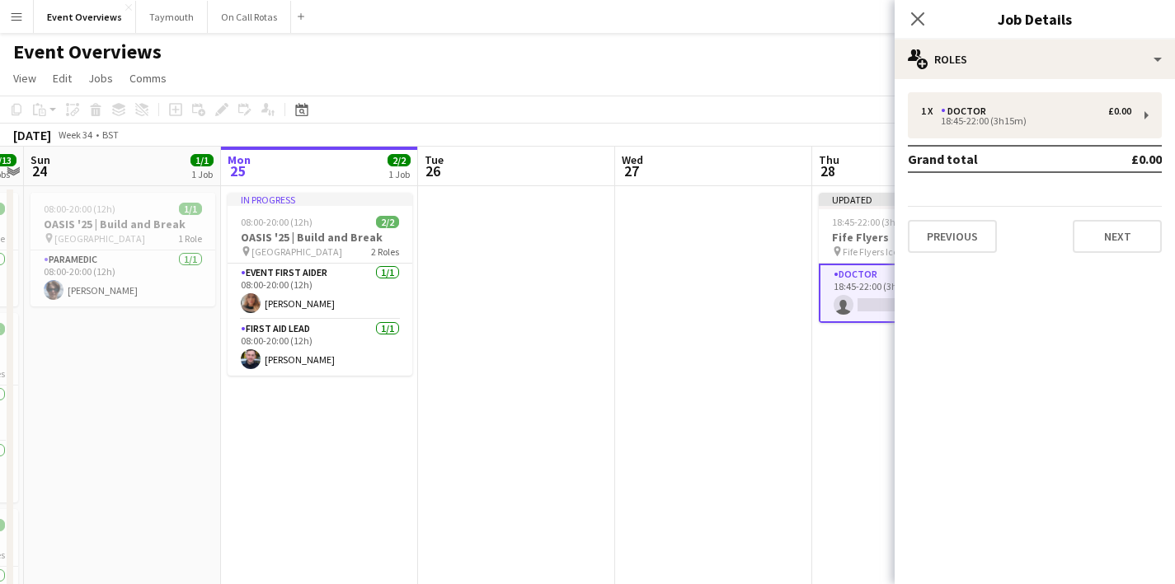
click at [915, 32] on div "Close pop-in" at bounding box center [917, 19] width 46 height 38
click at [914, 22] on icon at bounding box center [917, 19] width 16 height 16
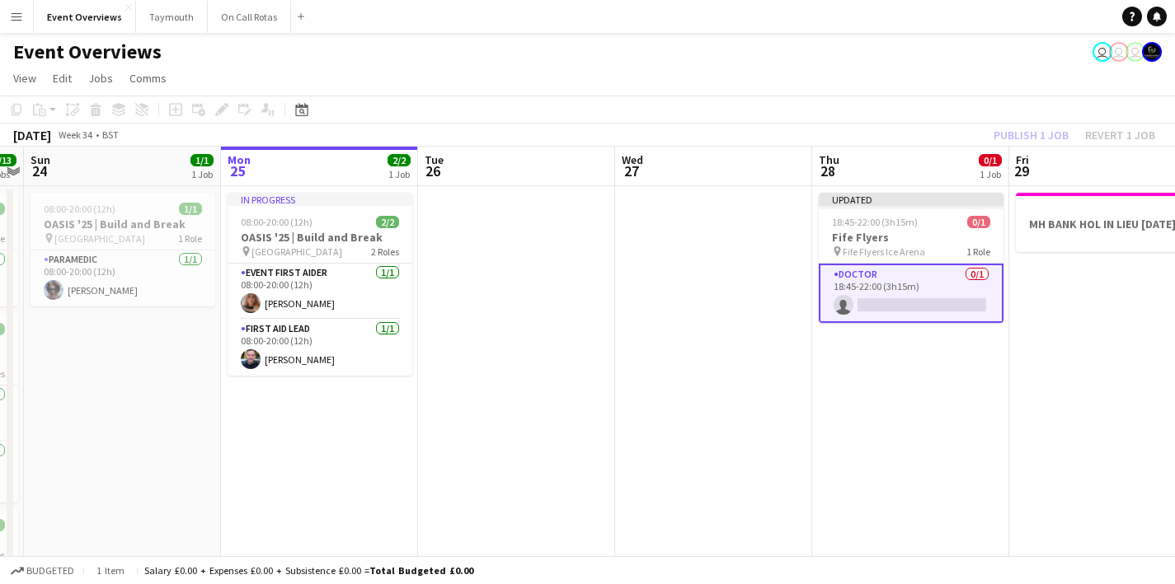
click at [1036, 123] on app-toolbar "Copy Paste Paste Command V Paste with crew Command Shift V Paste linked Job [GE…" at bounding box center [587, 110] width 1175 height 28
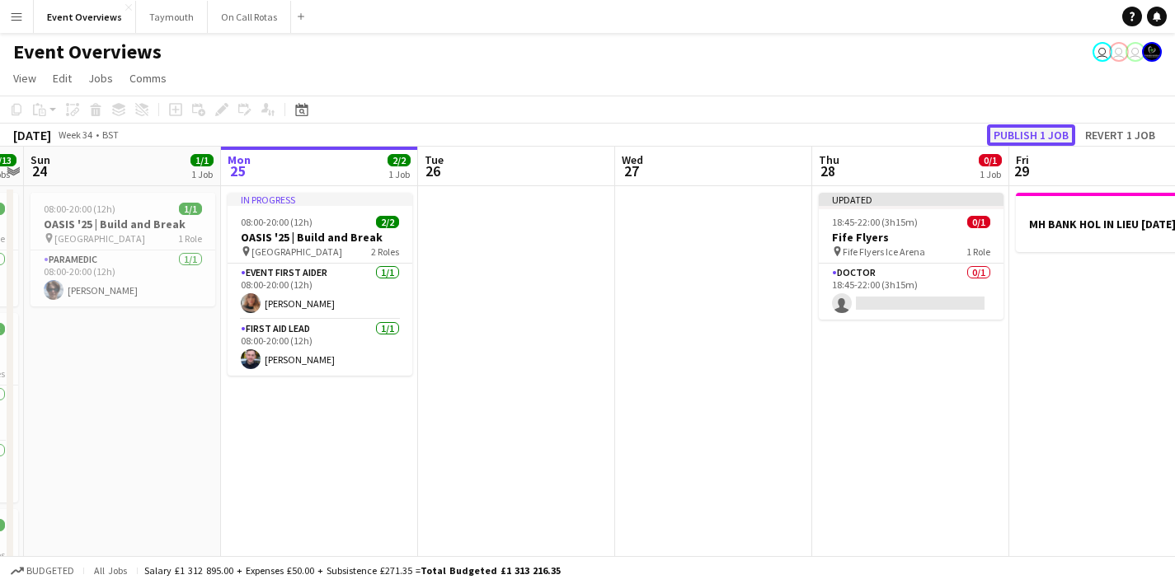
click at [1027, 141] on button "Publish 1 job" at bounding box center [1031, 134] width 88 height 21
